Goal: Contribute content: Contribute content

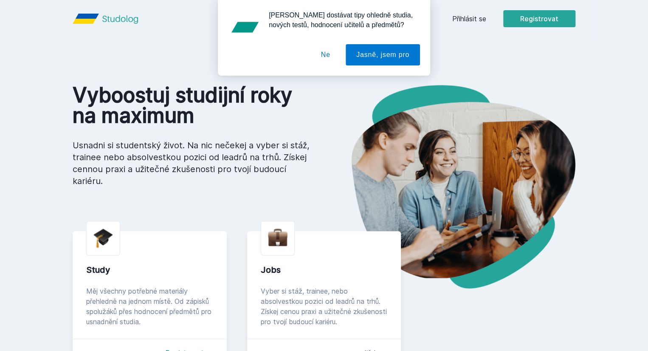
click at [329, 51] on button "Ne" at bounding box center [325, 54] width 31 height 21
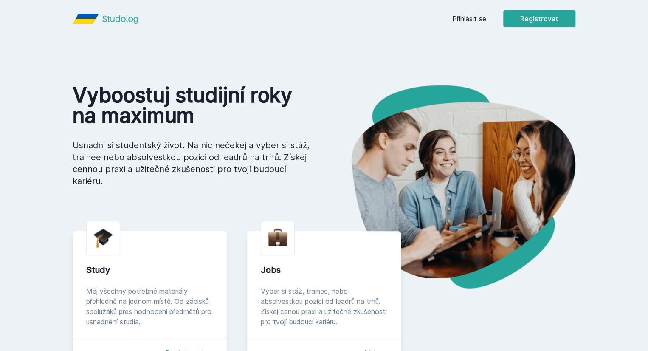
click at [486, 21] on link "Přihlásit se" at bounding box center [469, 19] width 34 height 10
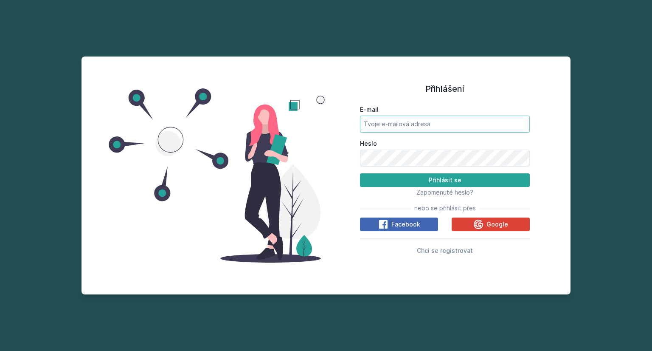
click at [426, 121] on input "E-mail" at bounding box center [445, 123] width 170 height 17
type input "[EMAIL_ADDRESS][DOMAIN_NAME]"
click at [360, 173] on button "Přihlásit se" at bounding box center [445, 180] width 170 height 14
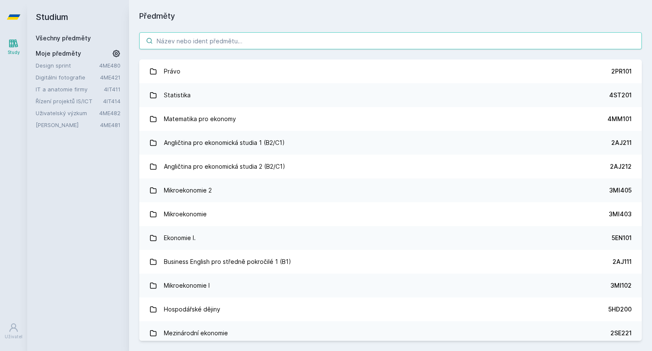
click at [331, 46] on input "search" at bounding box center [390, 40] width 502 height 17
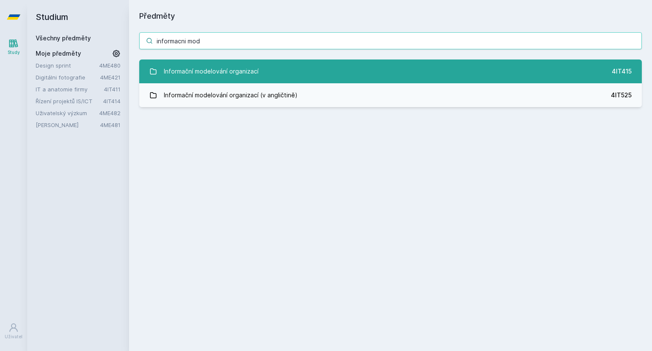
type input "informacni mod"
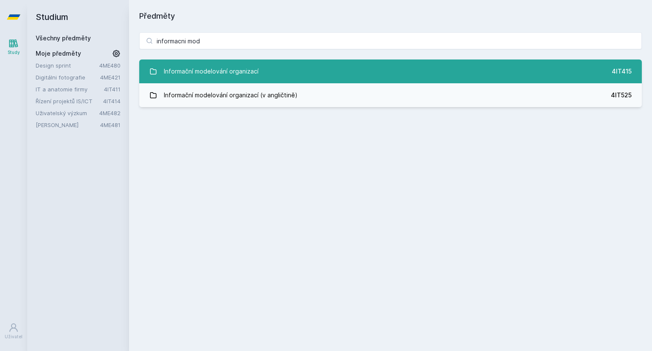
click at [331, 73] on link "Informační modelování organizací 4IT415" at bounding box center [390, 71] width 502 height 24
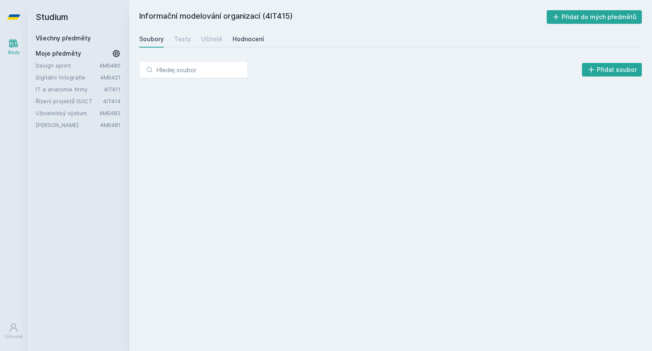
click at [238, 44] on link "Hodnocení" at bounding box center [248, 39] width 31 height 17
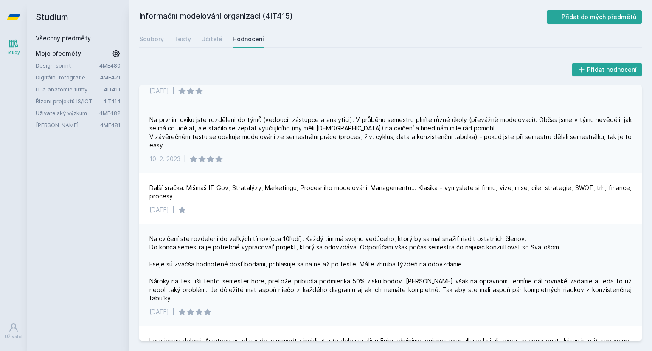
scroll to position [85, 0]
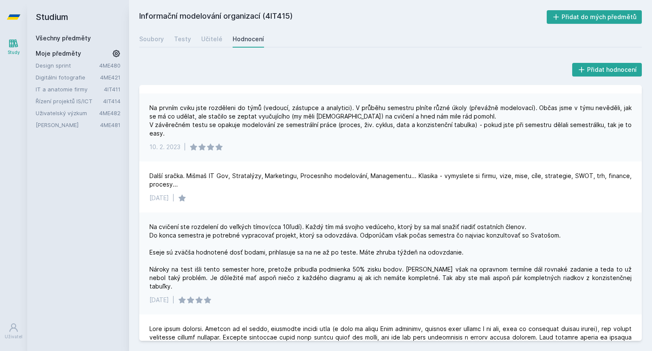
click at [86, 36] on link "Všechny předměty" at bounding box center [63, 37] width 55 height 7
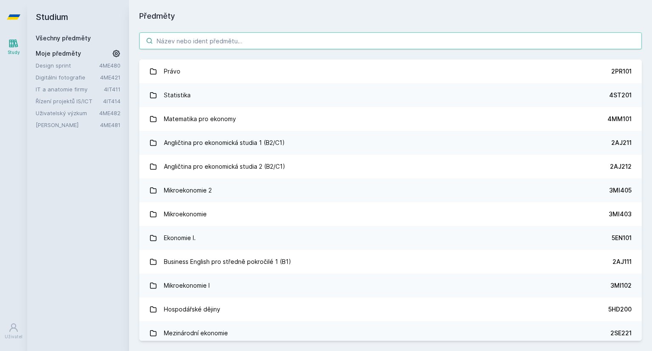
click at [235, 41] on input "search" at bounding box center [390, 40] width 502 height 17
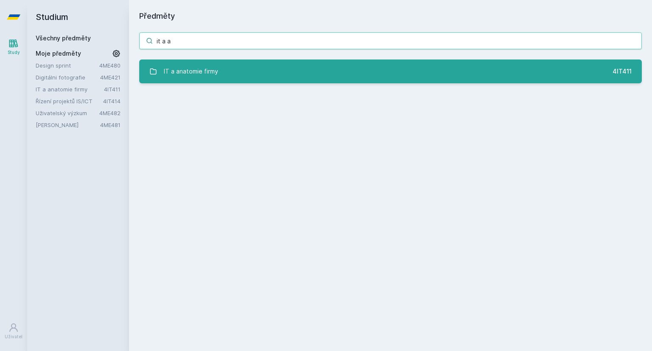
type input "it a a"
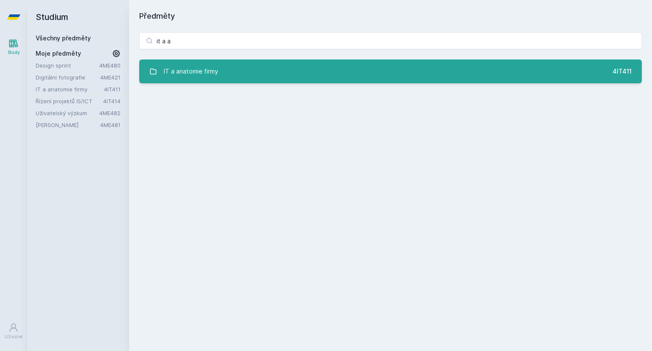
click at [328, 62] on link "IT a anatomie firmy 4IT411" at bounding box center [390, 71] width 502 height 24
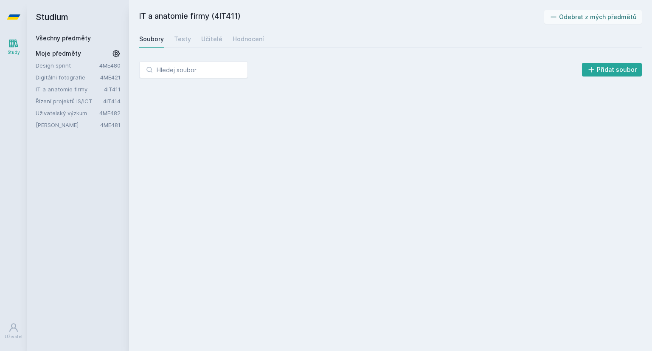
click at [262, 38] on div "Soubory Testy Učitelé Hodnocení" at bounding box center [390, 39] width 502 height 17
click at [255, 38] on div "Hodnocení" at bounding box center [248, 39] width 31 height 8
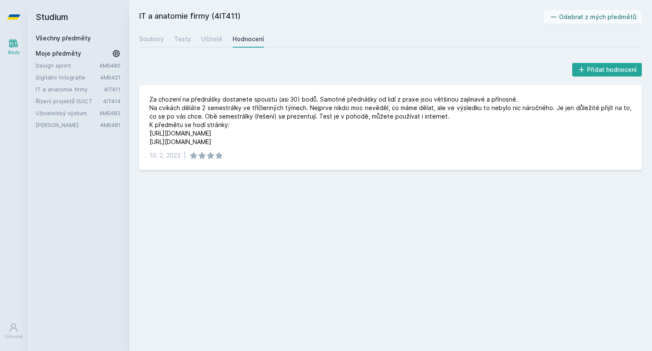
click at [61, 113] on link "Uživatelský výzkum" at bounding box center [68, 113] width 64 height 8
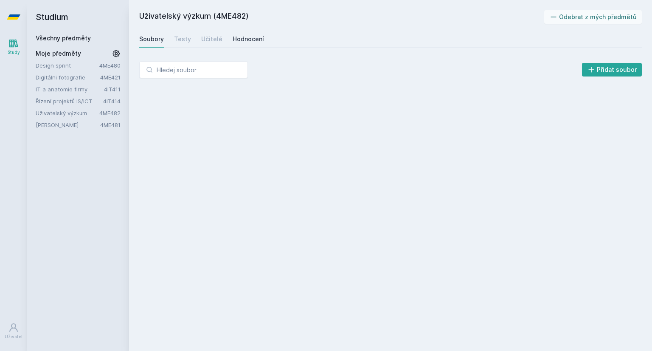
click at [243, 36] on div "Hodnocení" at bounding box center [248, 39] width 31 height 8
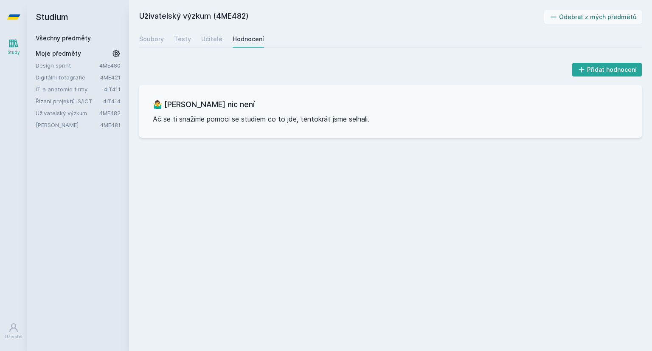
click at [56, 128] on link "[PERSON_NAME]" at bounding box center [68, 125] width 65 height 8
click at [233, 31] on link "Hodnocení" at bounding box center [248, 39] width 31 height 17
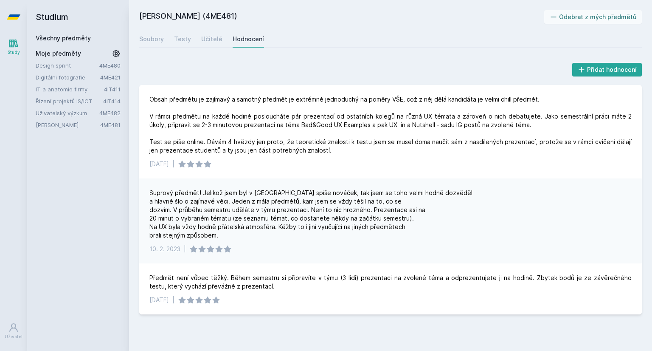
click at [56, 109] on link "Uživatelský výzkum" at bounding box center [68, 113] width 64 height 8
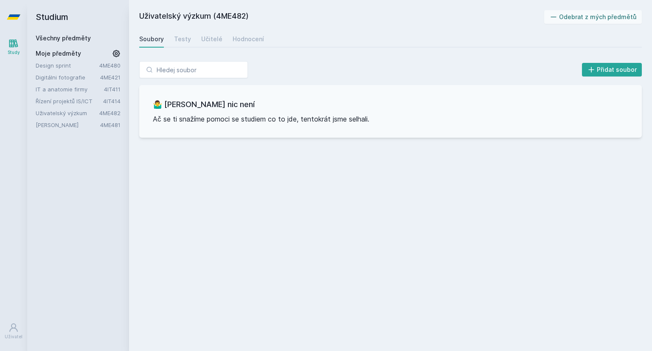
click at [57, 97] on link "Řízení projektů IS/ICT" at bounding box center [69, 101] width 67 height 8
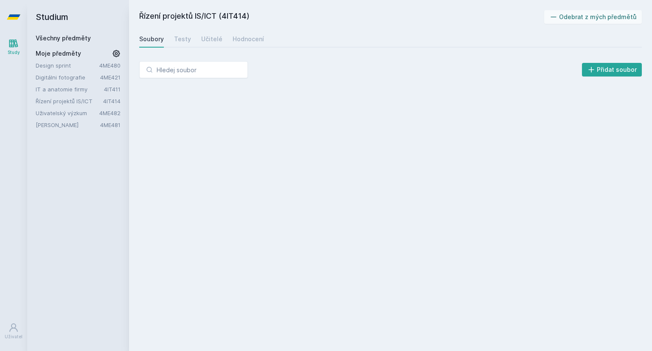
click at [59, 88] on link "IT a anatomie firmy" at bounding box center [70, 89] width 68 height 8
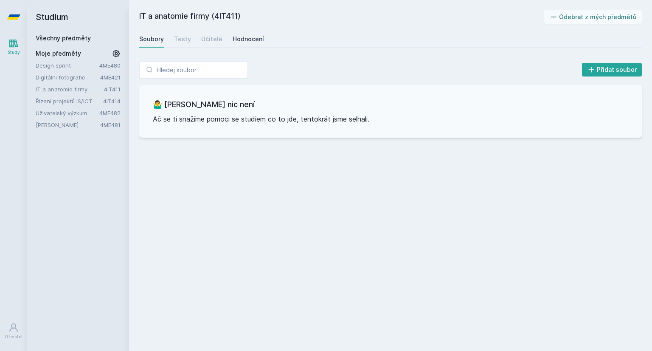
click at [233, 43] on div "Hodnocení" at bounding box center [248, 39] width 31 height 8
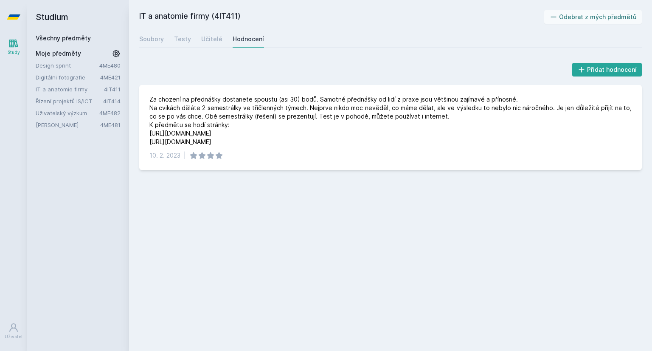
click at [66, 65] on link "Design sprint" at bounding box center [68, 65] width 64 height 8
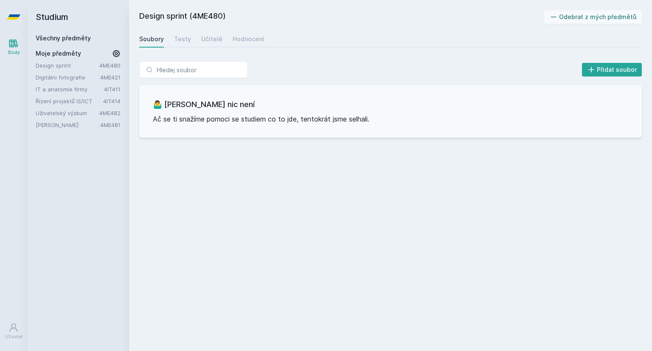
click at [51, 81] on div "Design sprint 4ME480 Digitálni fotografie 4ME421 IT a anatomie firmy 4IT411 Říz…" at bounding box center [78, 95] width 85 height 68
click at [53, 80] on link "Digitálni fotografie" at bounding box center [68, 77] width 65 height 8
click at [113, 51] on icon at bounding box center [116, 53] width 8 height 8
click at [119, 77] on icon at bounding box center [117, 77] width 7 height 7
click at [72, 79] on link "IT a anatomie firmy" at bounding box center [66, 77] width 60 height 8
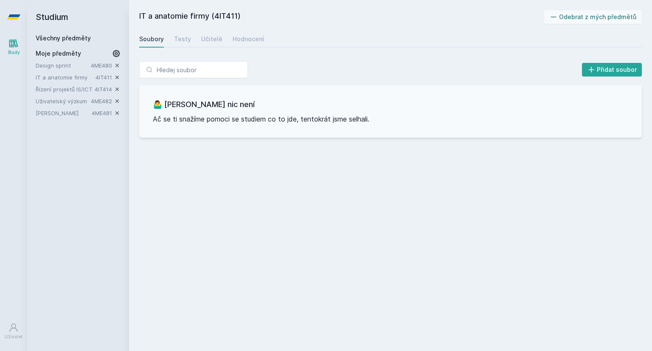
click at [85, 38] on link "Všechny předměty" at bounding box center [63, 37] width 55 height 7
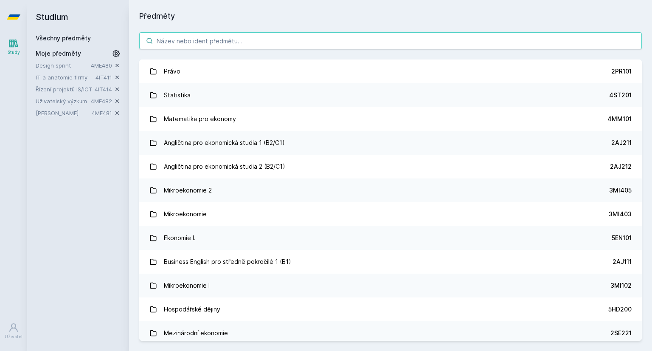
click at [175, 45] on input "search" at bounding box center [390, 40] width 502 height 17
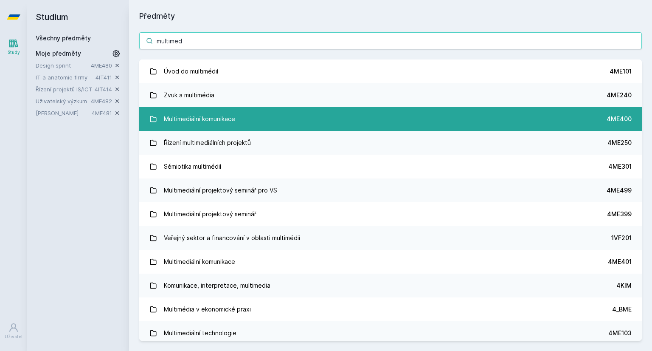
type input "multimed"
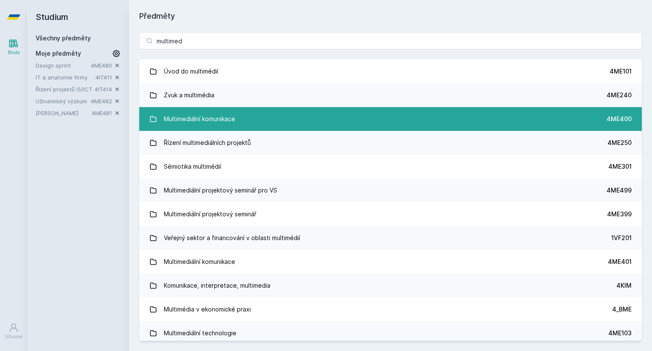
click at [227, 126] on div "Multimediální komunikace" at bounding box center [199, 118] width 71 height 17
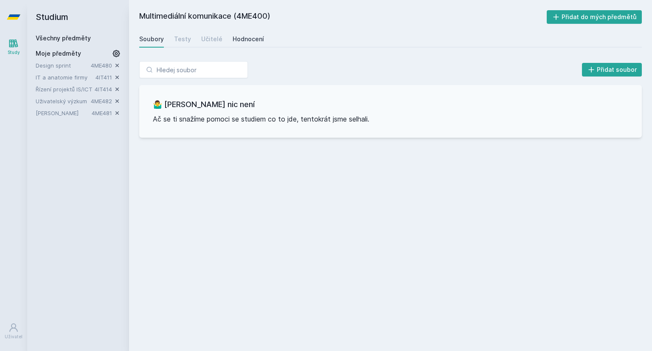
click at [240, 41] on div "Hodnocení" at bounding box center [248, 39] width 31 height 8
click at [61, 35] on link "Všechny předměty" at bounding box center [63, 37] width 55 height 7
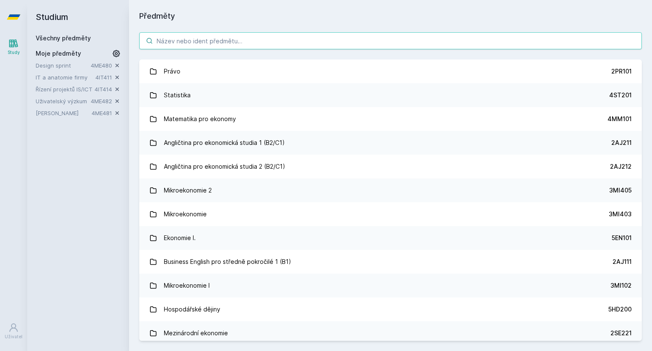
click at [319, 45] on input "search" at bounding box center [390, 40] width 502 height 17
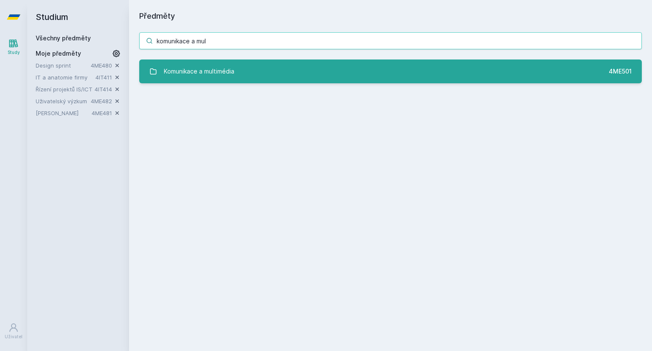
type input "komunikace a mul"
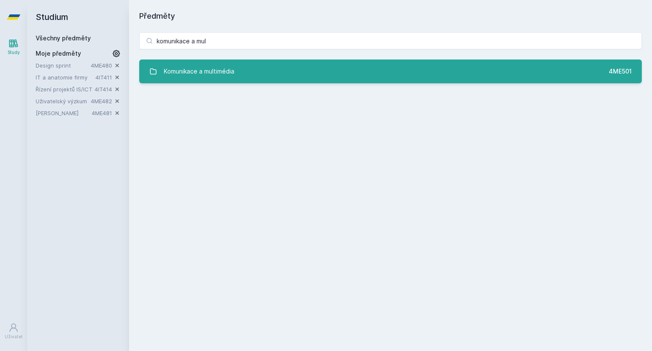
click at [290, 73] on link "Komunikace a multimédia 4ME501" at bounding box center [390, 71] width 502 height 24
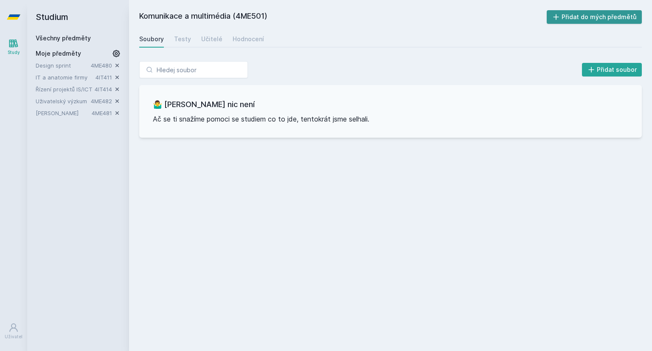
click at [564, 14] on button "Přidat do mých předmětů" at bounding box center [594, 17] width 95 height 14
click at [63, 67] on link "Design sprint" at bounding box center [63, 65] width 55 height 8
click at [65, 84] on div "Design sprint 4ME480 IT a anatomie firmy 4IT411 Komunikace a multimédia 4ME501 …" at bounding box center [78, 95] width 85 height 68
click at [65, 76] on link "IT a anatomie firmy" at bounding box center [66, 77] width 60 height 8
click at [68, 87] on link "Komunikace a multimédia" at bounding box center [64, 89] width 56 height 8
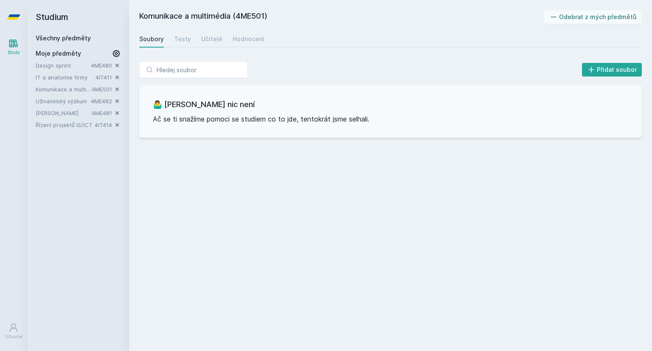
click at [67, 99] on link "Uživatelský výzkum" at bounding box center [63, 101] width 55 height 8
click at [58, 109] on link "[PERSON_NAME]" at bounding box center [64, 113] width 56 height 8
click at [60, 117] on link "[PERSON_NAME]" at bounding box center [64, 113] width 56 height 8
click at [61, 120] on div "Design sprint 4ME480 IT a anatomie firmy 4IT411 Komunikace a multimédia 4ME501 …" at bounding box center [78, 95] width 85 height 68
click at [61, 127] on link "Řízení projektů IS/ICT" at bounding box center [65, 125] width 59 height 8
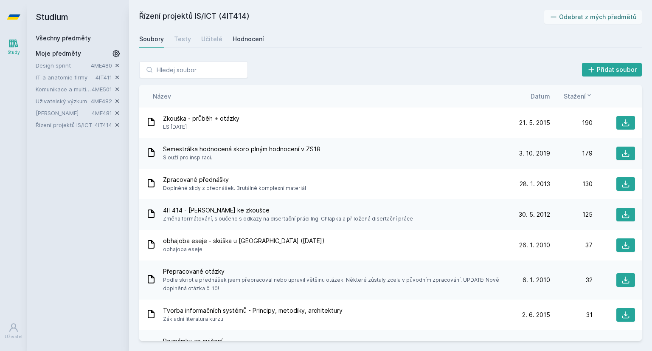
click at [244, 43] on div "Hodnocení" at bounding box center [248, 39] width 31 height 8
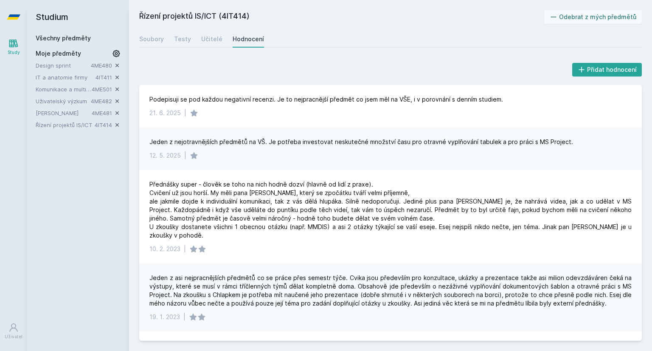
click at [48, 112] on link "[PERSON_NAME]" at bounding box center [64, 113] width 56 height 8
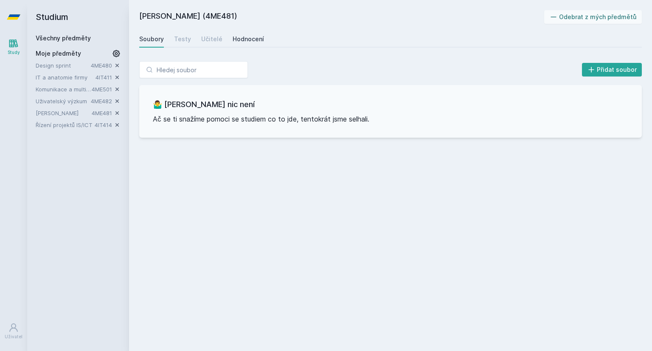
click at [259, 38] on div "Hodnocení" at bounding box center [248, 39] width 31 height 8
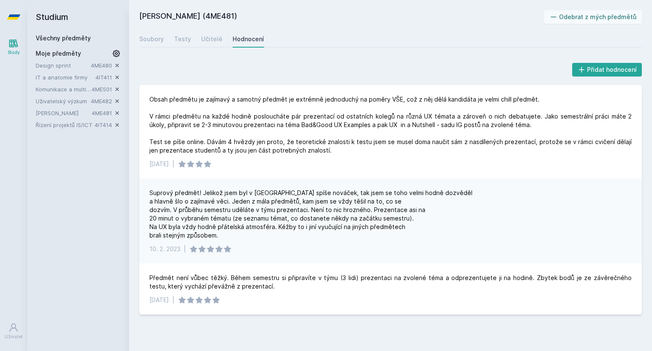
click at [69, 97] on link "Uživatelský výzkum" at bounding box center [63, 101] width 55 height 8
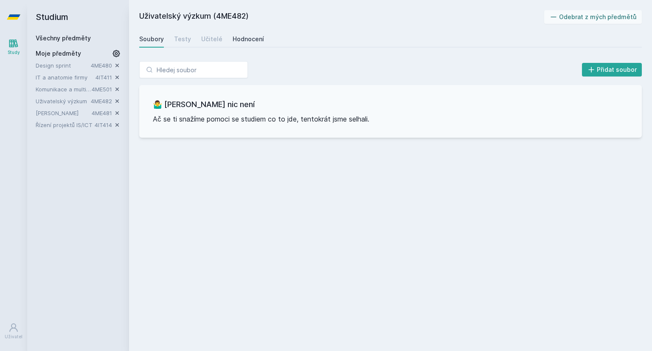
click at [241, 41] on div "Hodnocení" at bounding box center [248, 39] width 31 height 8
click at [76, 89] on link "Komunikace a multimédia" at bounding box center [64, 89] width 56 height 8
click at [253, 39] on div "Hodnocení" at bounding box center [248, 39] width 31 height 8
click at [66, 76] on link "IT a anatomie firmy" at bounding box center [66, 77] width 60 height 8
click at [247, 43] on div "Hodnocení" at bounding box center [248, 39] width 31 height 8
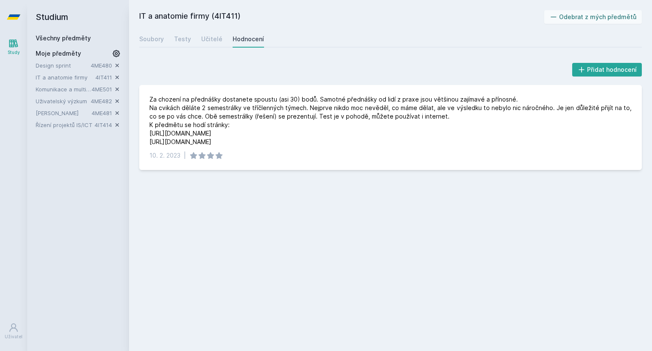
click at [61, 63] on link "Design sprint" at bounding box center [63, 65] width 55 height 8
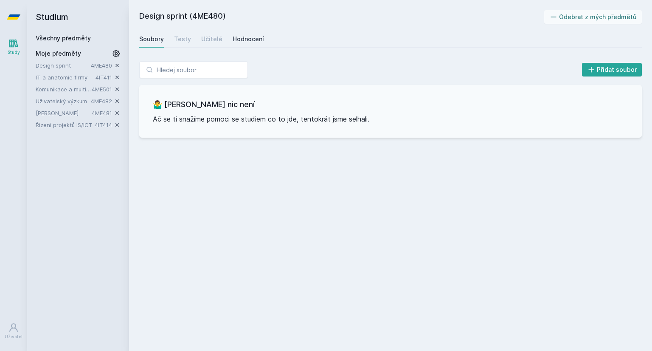
click at [252, 33] on link "Hodnocení" at bounding box center [248, 39] width 31 height 17
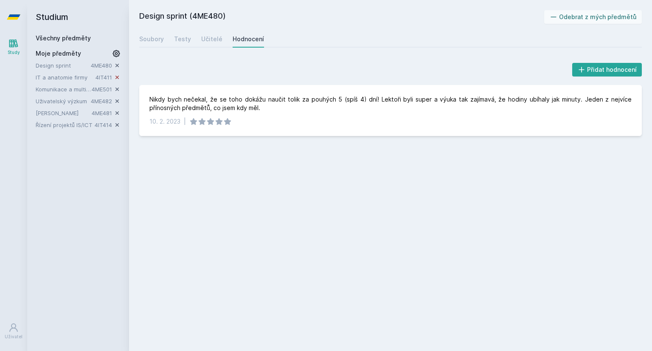
click at [116, 76] on icon at bounding box center [116, 77] width 3 height 3
click at [72, 36] on link "Všechny předměty" at bounding box center [63, 37] width 55 height 7
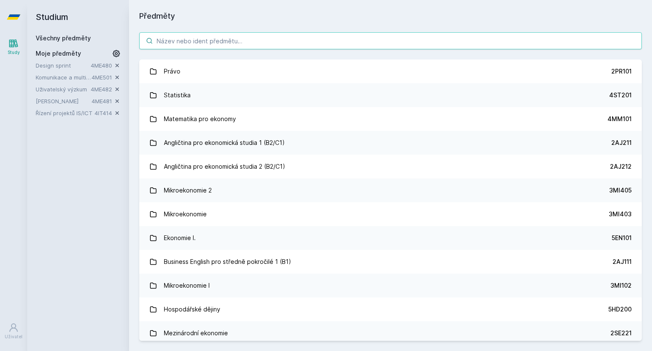
click at [424, 45] on input "search" at bounding box center [390, 40] width 502 height 17
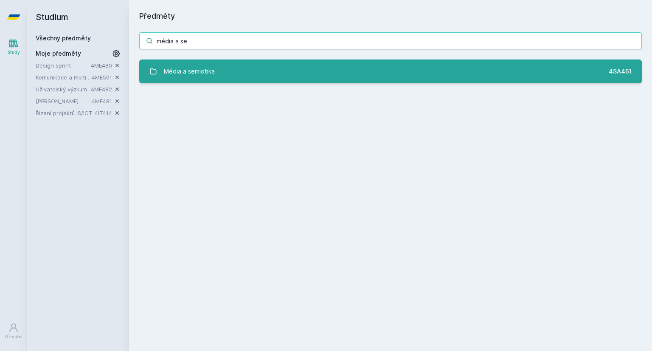
type input "média a se"
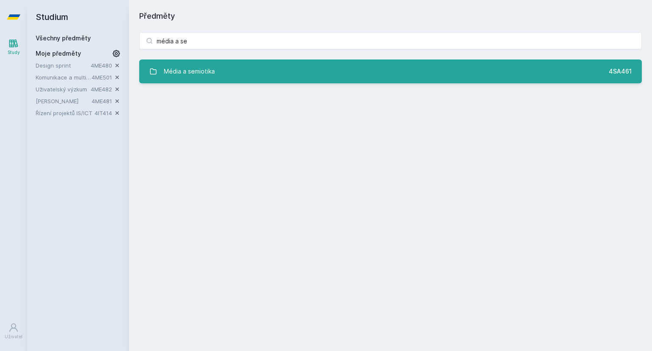
click at [450, 77] on link "Média a semiotika 4SA461" at bounding box center [390, 71] width 502 height 24
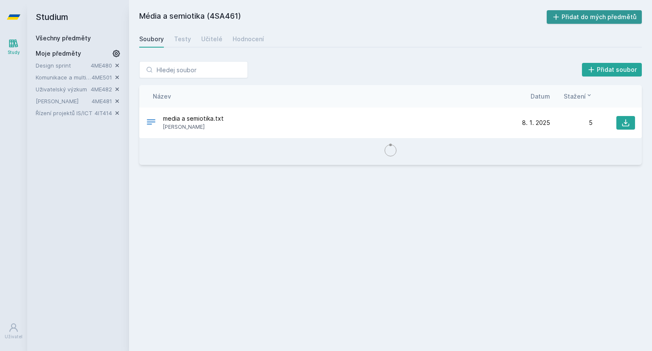
click at [585, 21] on button "Přidat do mých předmětů" at bounding box center [594, 17] width 95 height 14
click at [66, 36] on link "Všechny předměty" at bounding box center [63, 37] width 55 height 7
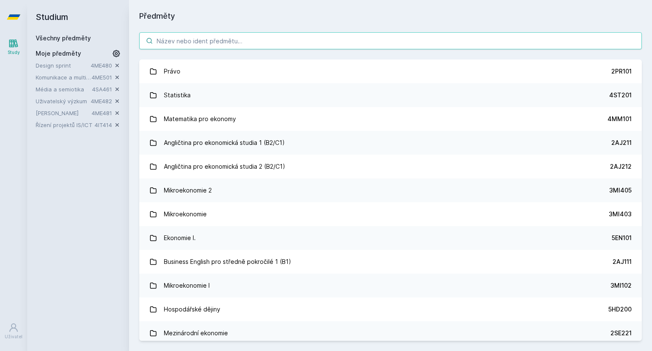
click at [254, 43] on input "search" at bounding box center [390, 40] width 502 height 17
paste input "4IT415"
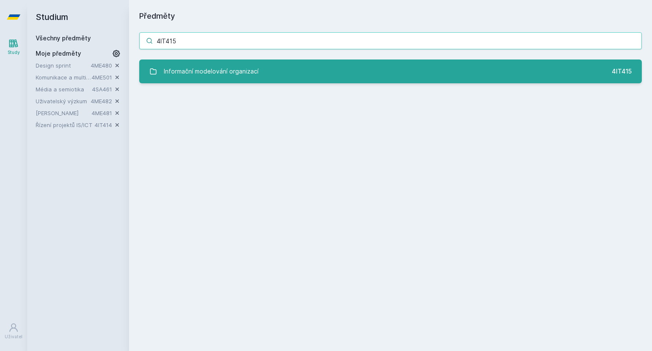
type input "4IT415"
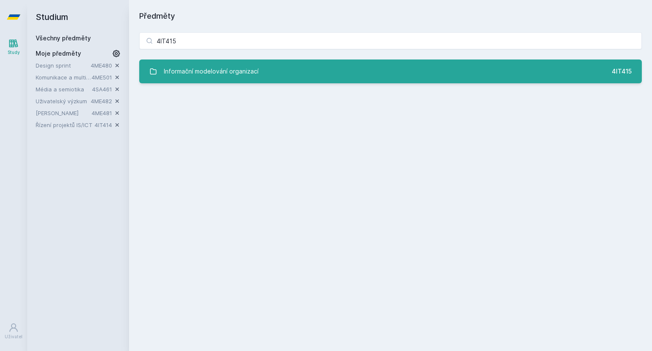
click at [234, 75] on div "Informační modelování organizací" at bounding box center [211, 71] width 95 height 17
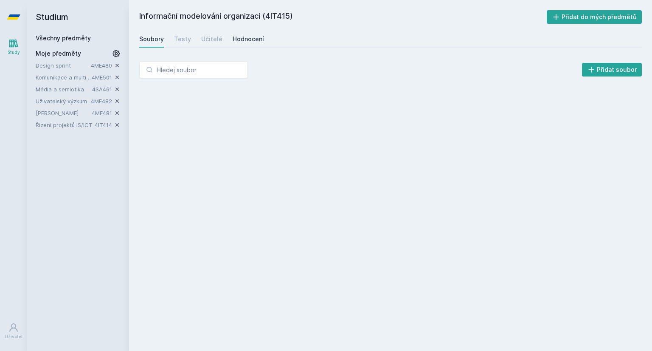
click at [247, 41] on div "Hodnocení" at bounding box center [248, 39] width 31 height 8
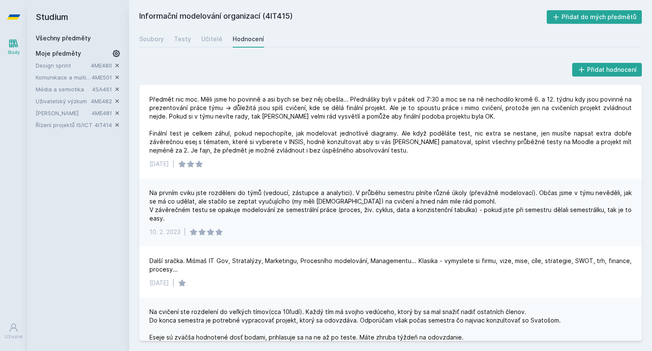
click at [58, 36] on link "Všechny předměty" at bounding box center [63, 37] width 55 height 7
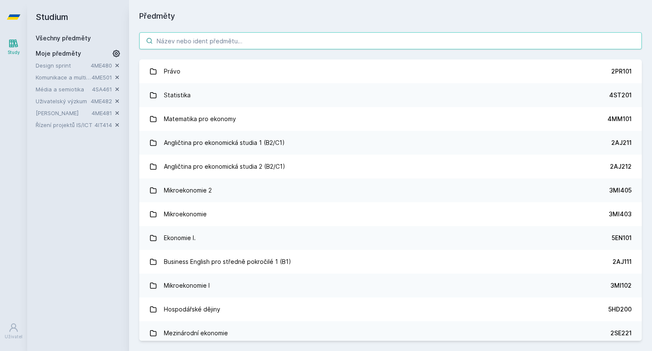
click at [196, 45] on input "search" at bounding box center [390, 40] width 502 height 17
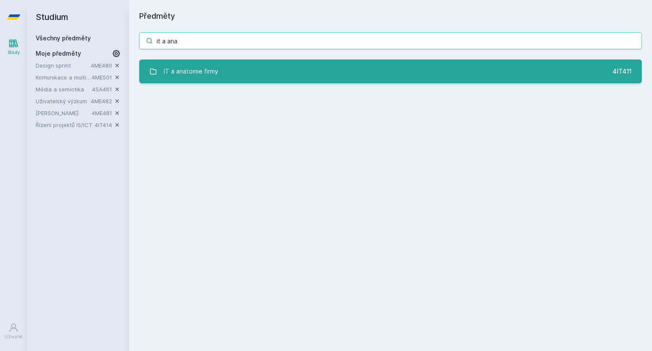
type input "it a ana"
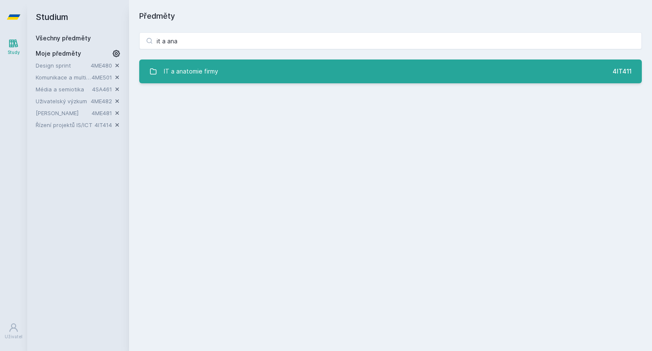
click at [237, 65] on link "IT a anatomie firmy 4IT411" at bounding box center [390, 71] width 502 height 24
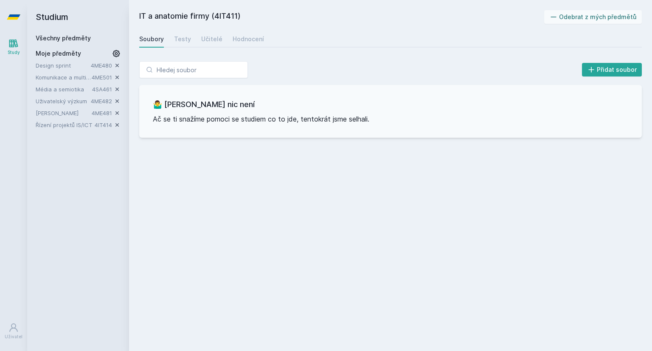
click at [244, 48] on div "IT a anatomie firmy (4IT411) Odebrat z mých předmětů [GEOGRAPHIC_DATA] Testy Uč…" at bounding box center [390, 175] width 502 height 330
click at [244, 45] on link "Hodnocení" at bounding box center [248, 39] width 31 height 17
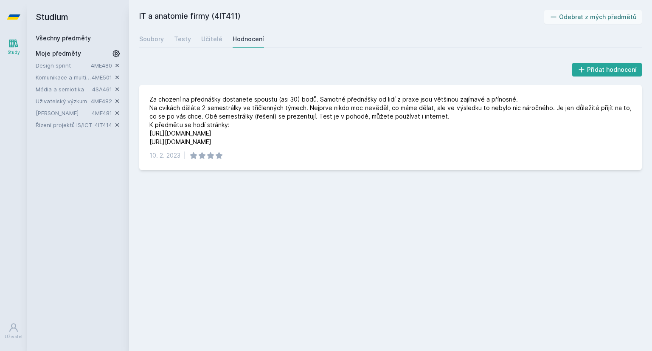
click at [54, 124] on link "Řízení projektů IS/ICT" at bounding box center [65, 125] width 59 height 8
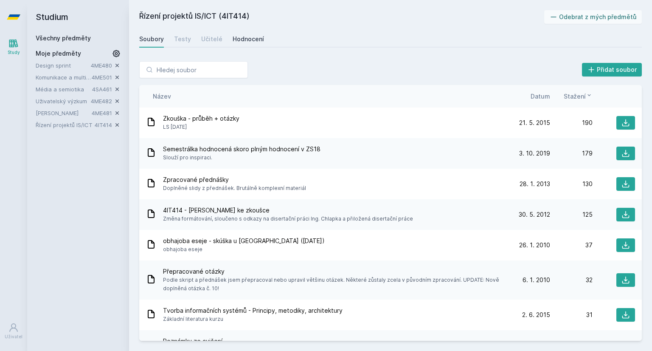
click at [243, 35] on div "Hodnocení" at bounding box center [248, 39] width 31 height 8
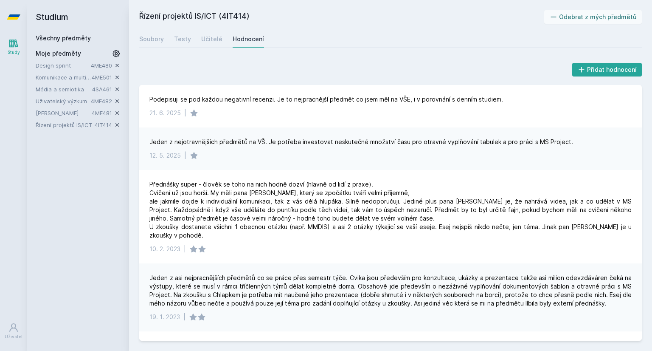
click at [60, 39] on link "Všechny předměty" at bounding box center [63, 37] width 55 height 7
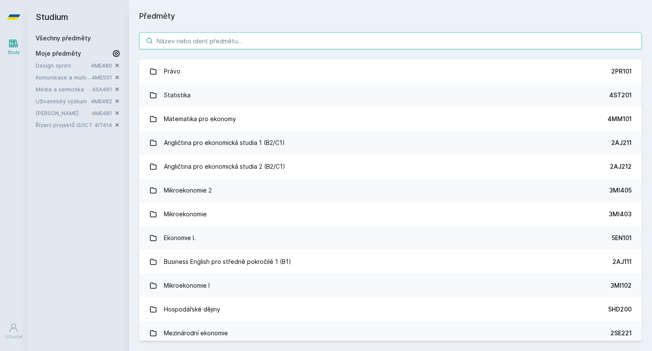
click at [289, 48] on input "search" at bounding box center [390, 40] width 502 height 17
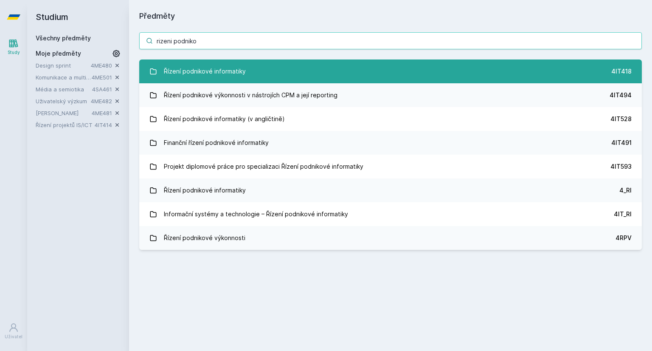
type input "rizeni podniko"
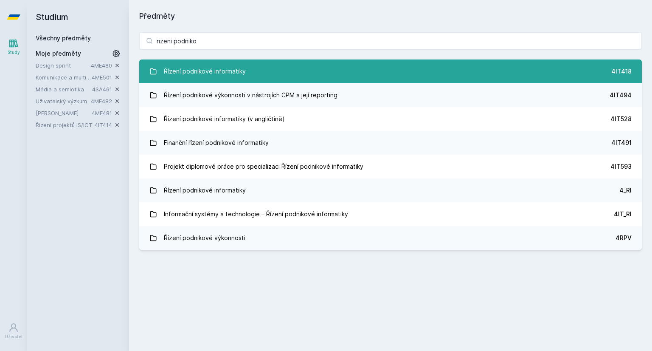
click at [287, 66] on link "Řízení podnikové informatiky 4IT418" at bounding box center [390, 71] width 502 height 24
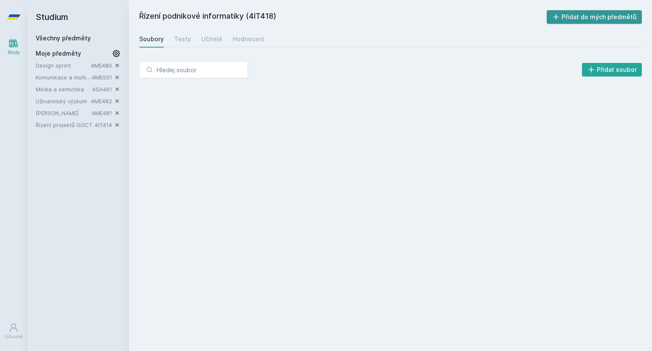
click at [576, 13] on button "Přidat do mých předmětů" at bounding box center [594, 17] width 95 height 14
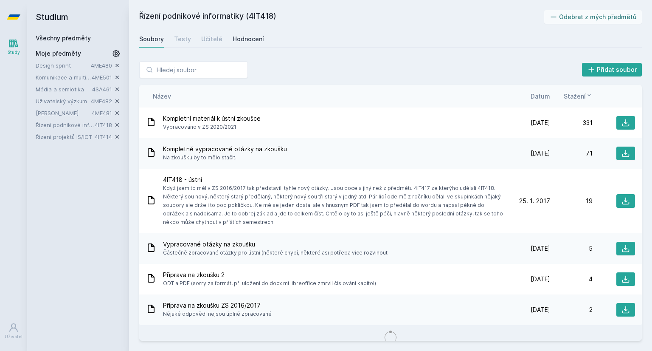
click at [247, 36] on div "Hodnocení" at bounding box center [248, 39] width 31 height 8
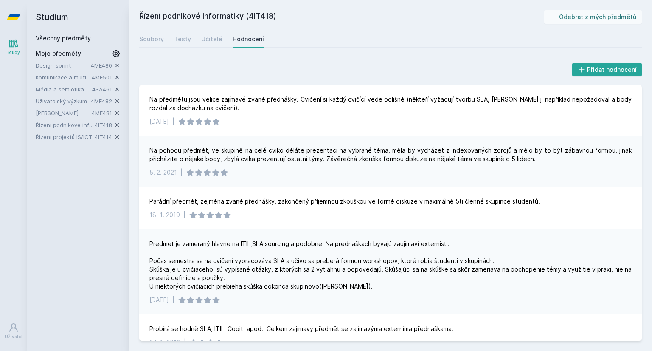
click at [66, 42] on div "Všechny předměty" at bounding box center [78, 38] width 85 height 8
click at [70, 36] on link "Všechny předměty" at bounding box center [63, 37] width 55 height 7
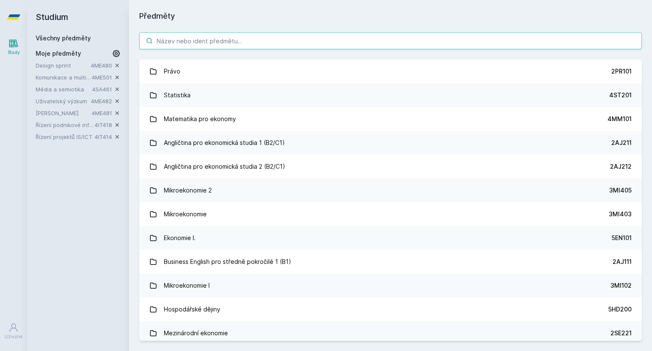
click at [246, 38] on input "search" at bounding box center [390, 40] width 502 height 17
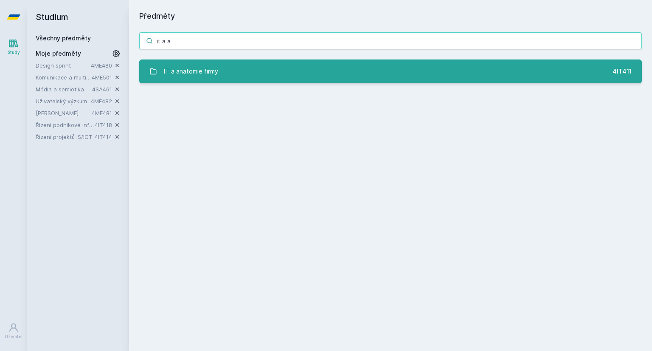
type input "it a a"
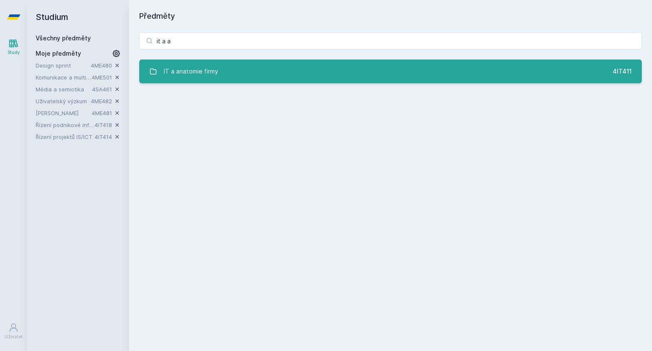
click at [291, 79] on link "IT a anatomie firmy 4IT411" at bounding box center [390, 71] width 502 height 24
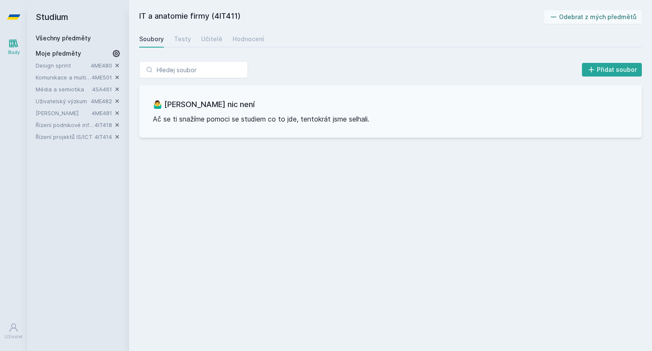
click at [63, 52] on span "Moje předměty" at bounding box center [58, 53] width 45 height 8
click at [603, 17] on button "Odebrat z mých předmětů" at bounding box center [593, 17] width 98 height 14
click at [603, 17] on button "Přidat do mých předmětů" at bounding box center [594, 17] width 95 height 14
click at [60, 38] on link "Všechny předměty" at bounding box center [63, 37] width 55 height 7
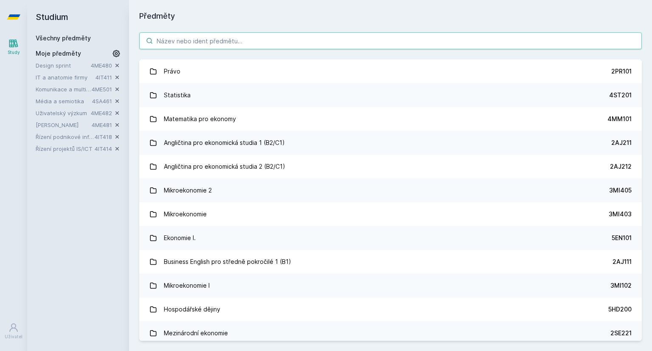
click at [261, 46] on input "search" at bounding box center [390, 40] width 502 height 17
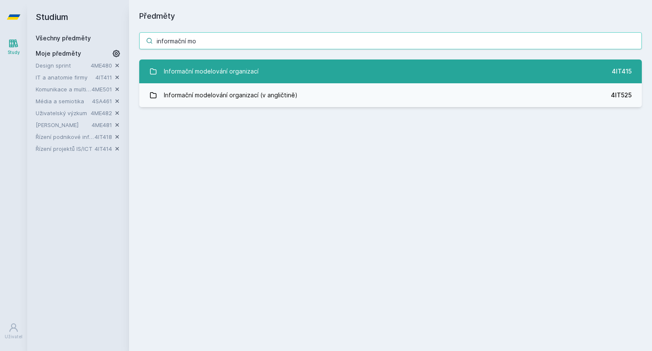
type input "informační mo"
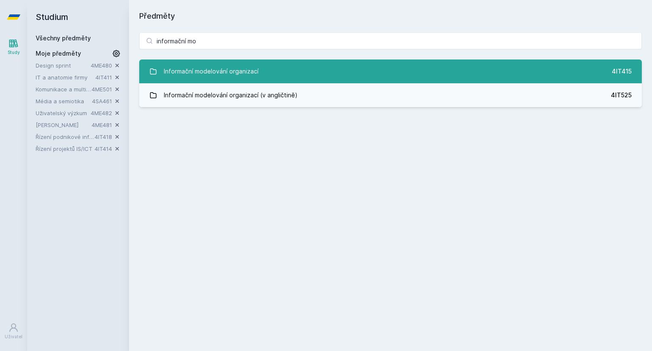
click at [277, 65] on link "Informační modelování organizací 4IT415" at bounding box center [390, 71] width 502 height 24
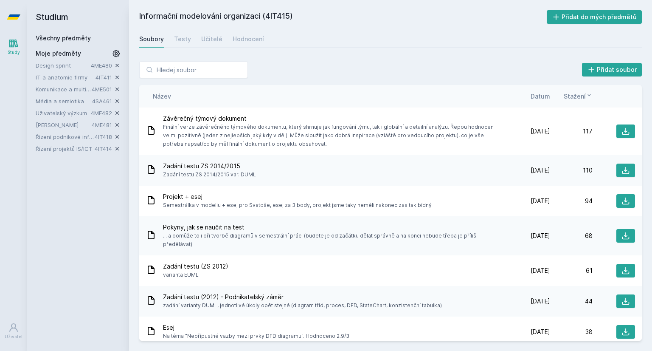
click at [575, 9] on div "Informační modelování organizací (4IT415) Přidat do mých předmětů [GEOGRAPHIC_D…" at bounding box center [390, 175] width 523 height 351
click at [575, 14] on button "Přidat do mých předmětů" at bounding box center [594, 17] width 95 height 14
click at [120, 66] on icon at bounding box center [117, 65] width 7 height 7
click at [117, 122] on icon at bounding box center [117, 124] width 7 height 7
click at [67, 68] on link "IT a anatomie firmy" at bounding box center [66, 65] width 60 height 8
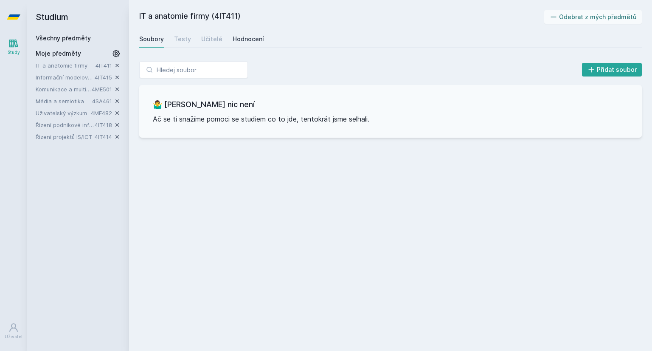
click at [255, 39] on div "Hodnocení" at bounding box center [248, 39] width 31 height 8
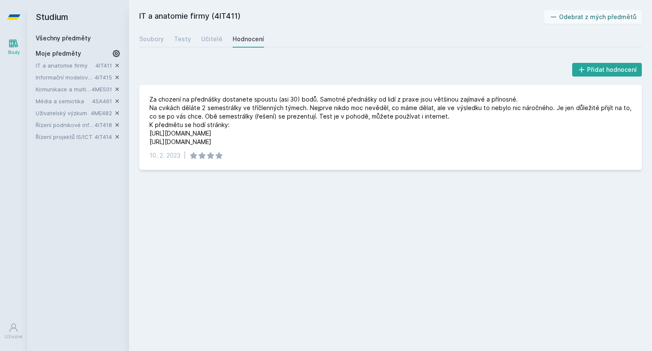
click at [83, 73] on link "Informační modelování organizací" at bounding box center [65, 77] width 59 height 8
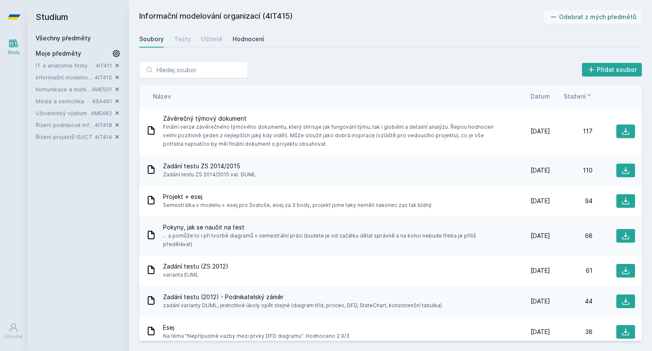
click at [236, 36] on div "Hodnocení" at bounding box center [248, 39] width 31 height 8
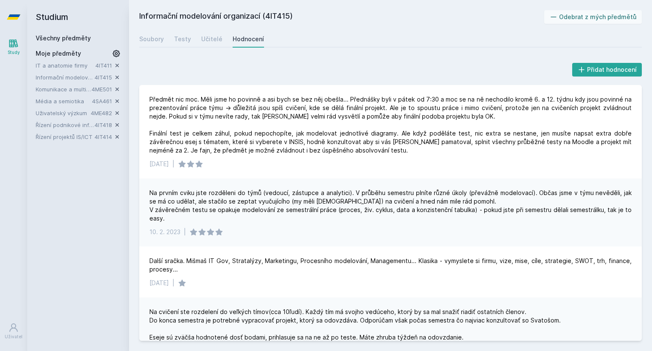
click at [75, 88] on link "Komunikace a multimédia" at bounding box center [64, 89] width 56 height 8
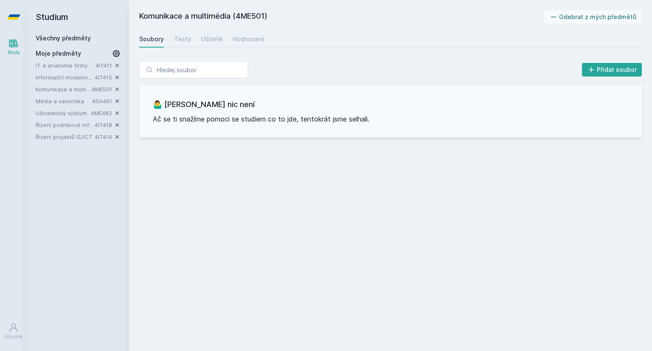
click at [79, 97] on link "Média a semiotika" at bounding box center [64, 101] width 56 height 8
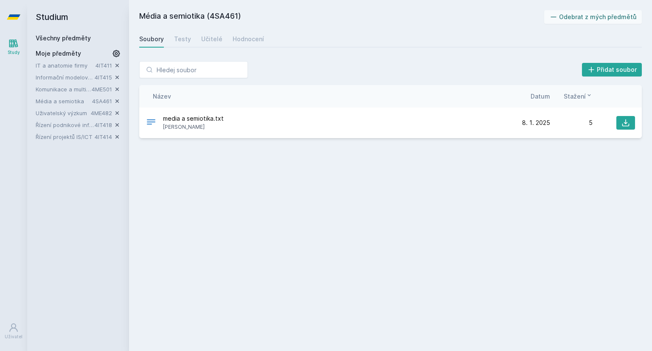
click at [76, 110] on link "Uživatelský výzkum" at bounding box center [63, 113] width 55 height 8
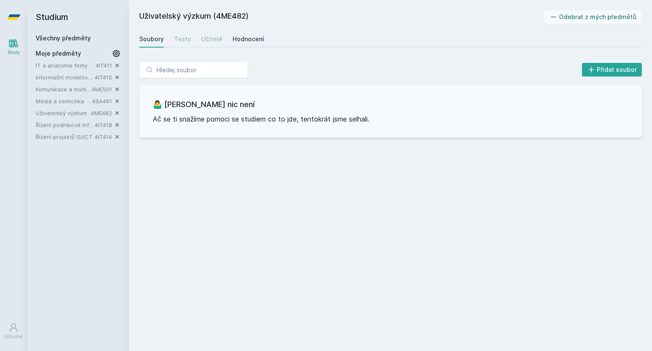
click at [246, 35] on div "Hodnocení" at bounding box center [248, 39] width 31 height 8
click at [81, 121] on link "Řízení podnikové informatiky" at bounding box center [65, 125] width 59 height 8
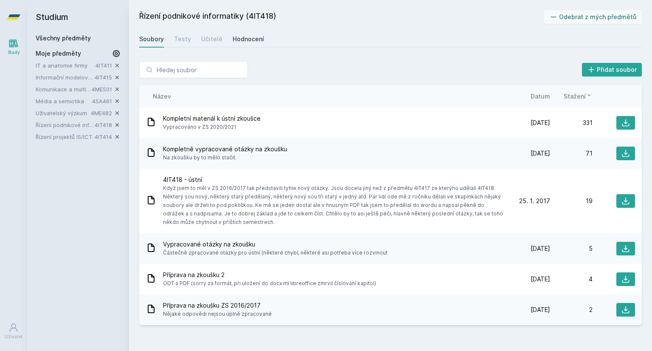
click at [254, 36] on div "Hodnocení" at bounding box center [248, 39] width 31 height 8
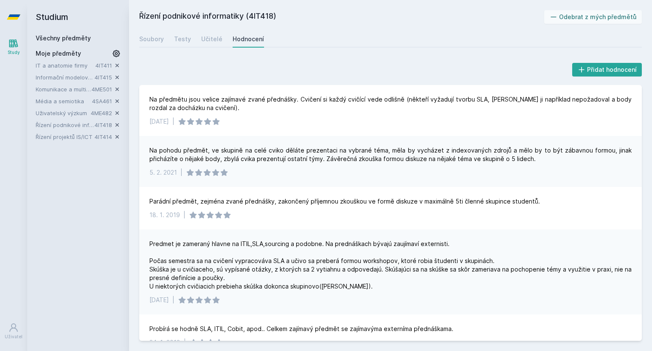
click at [84, 135] on link "Řízení projektů IS/ICT" at bounding box center [65, 136] width 59 height 8
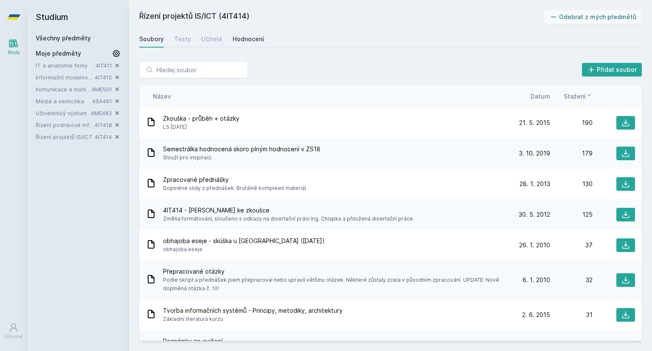
click at [248, 46] on div "Soubory Testy Učitelé Hodnocení" at bounding box center [390, 39] width 502 height 17
click at [248, 38] on div "Hodnocení" at bounding box center [248, 39] width 31 height 8
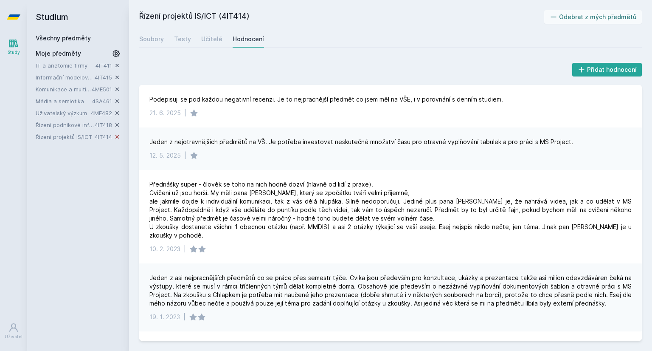
click at [115, 135] on icon at bounding box center [117, 136] width 7 height 7
click at [75, 126] on link "Řízení podnikové informatiky" at bounding box center [65, 125] width 59 height 8
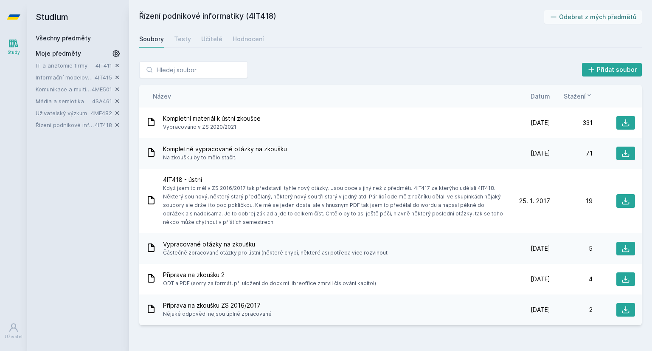
click at [76, 107] on div "IT a anatomie firmy 4IT411 Informační modelování organizací 4IT415 Komunikace a…" at bounding box center [78, 95] width 85 height 68
click at [80, 115] on link "Uživatelský výzkum" at bounding box center [63, 113] width 55 height 8
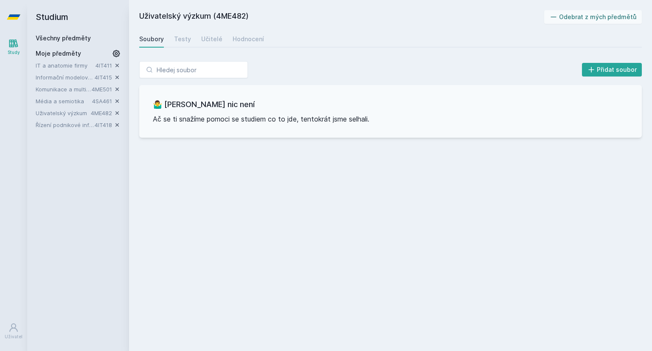
click at [76, 102] on link "Média a semiotika" at bounding box center [64, 101] width 56 height 8
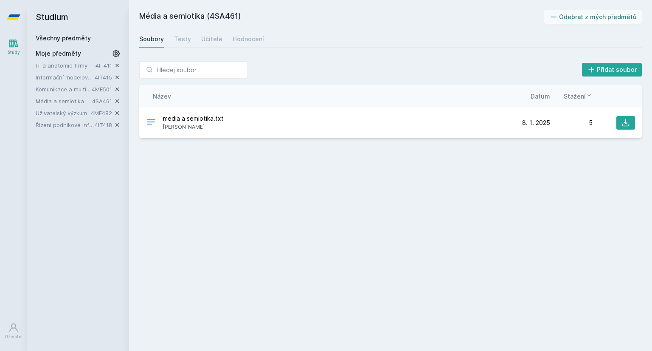
click at [78, 91] on link "Komunikace a multimédia" at bounding box center [64, 89] width 56 height 8
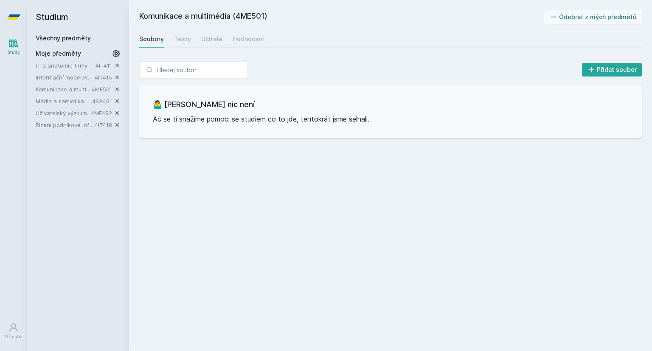
click at [81, 79] on link "Informační modelování organizací" at bounding box center [65, 77] width 59 height 8
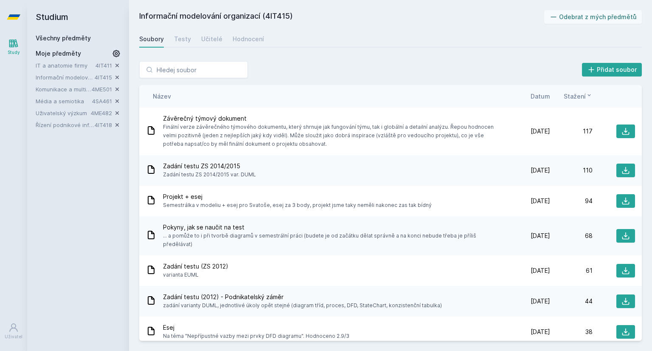
click at [88, 68] on link "IT a anatomie firmy" at bounding box center [66, 65] width 60 height 8
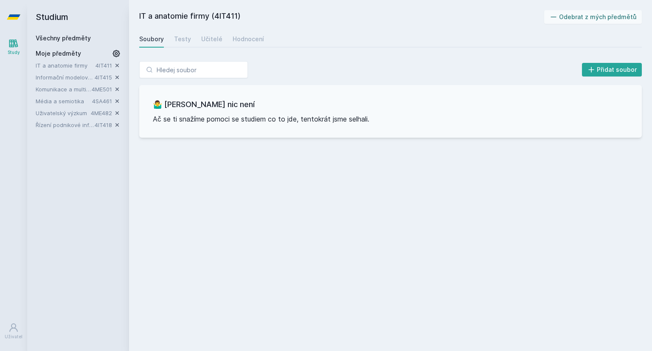
click at [76, 39] on link "Všechny předměty" at bounding box center [63, 37] width 55 height 7
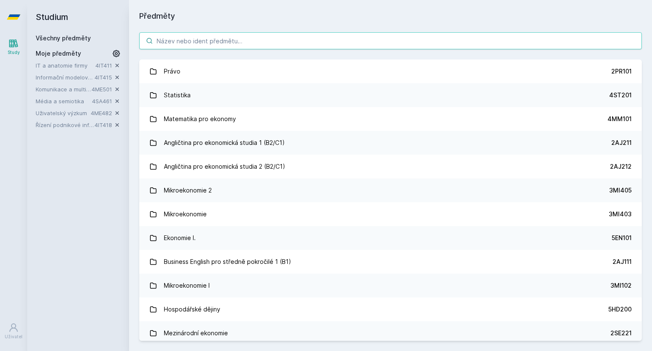
click at [556, 34] on input "search" at bounding box center [390, 40] width 502 height 17
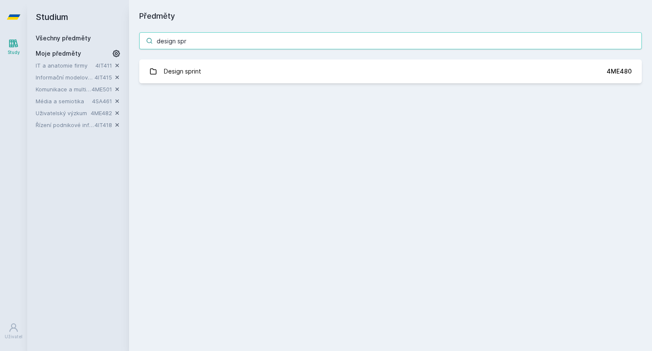
type input "design spr"
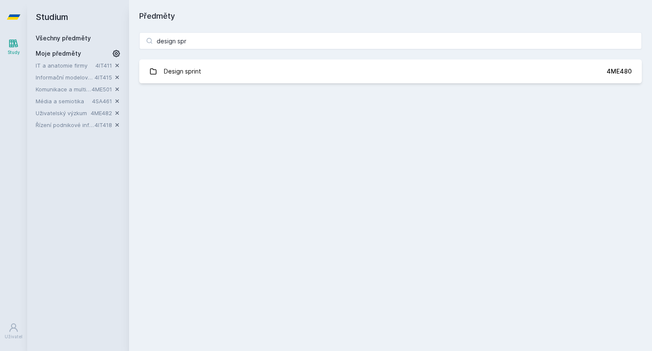
click at [294, 59] on div "design spr Design sprint 4ME480 Jejda, něco se pokazilo." at bounding box center [390, 57] width 523 height 71
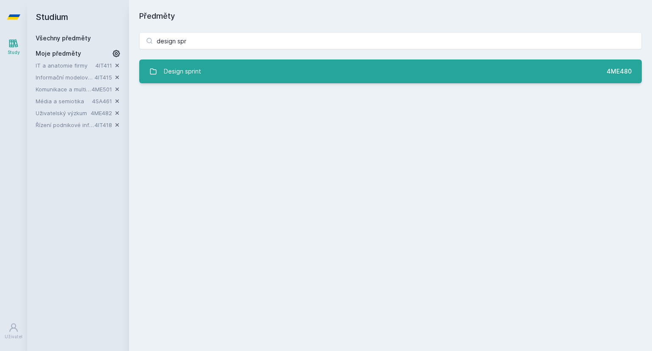
click at [294, 62] on link "Design sprint 4ME480" at bounding box center [390, 71] width 502 height 24
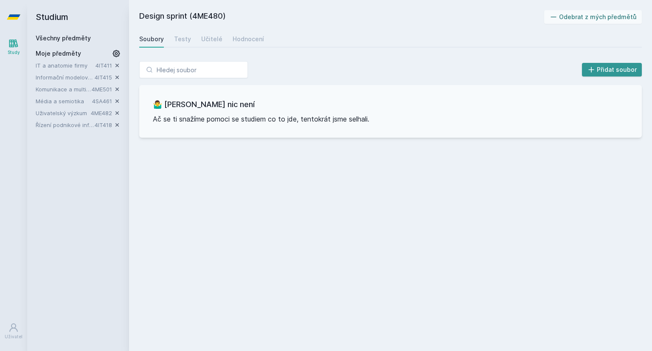
click at [606, 75] on button "Přidat soubor" at bounding box center [612, 70] width 60 height 14
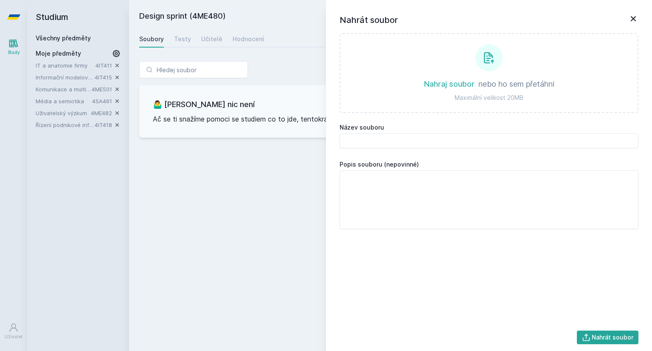
click at [637, 17] on icon at bounding box center [633, 19] width 10 height 10
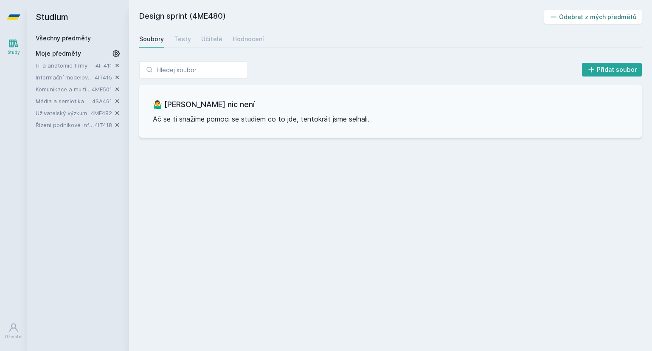
click at [585, 19] on button "Odebrat z mých předmětů" at bounding box center [593, 17] width 98 height 14
click at [585, 19] on button "Přidat do mých předmětů" at bounding box center [594, 17] width 95 height 14
click at [68, 53] on span "Moje předměty" at bounding box center [58, 53] width 45 height 8
click at [117, 53] on icon at bounding box center [116, 53] width 10 height 10
click at [117, 53] on icon at bounding box center [116, 53] width 7 height 7
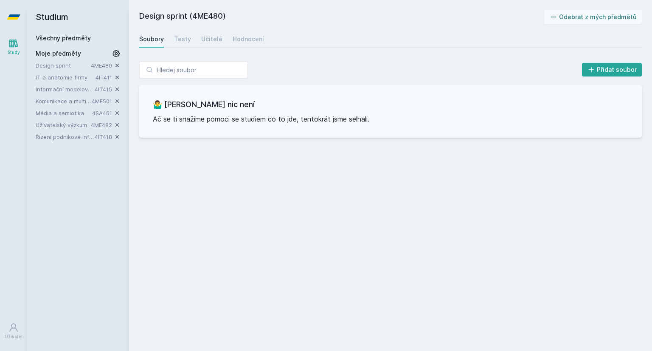
click at [117, 53] on icon at bounding box center [116, 53] width 10 height 10
click at [124, 20] on div "Studium Všechny předměty Moje předměty Design sprint 4ME480 IT a anatomie firmy…" at bounding box center [78, 175] width 102 height 351
